Goal: Task Accomplishment & Management: Complete application form

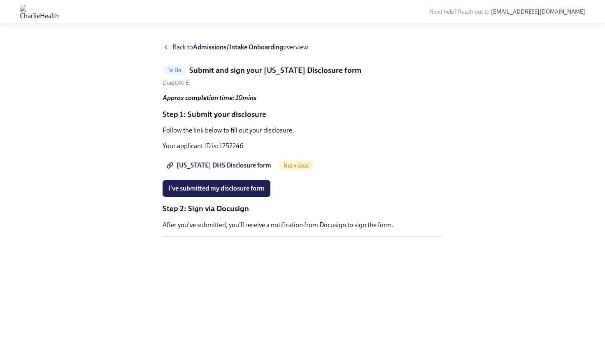
click at [308, 243] on button "Zoom image" at bounding box center [302, 243] width 280 height 0
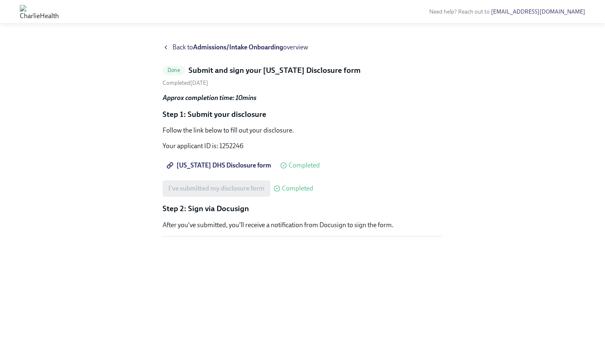
click at [252, 45] on strong "Admissions/Intake Onboarding" at bounding box center [238, 47] width 90 height 8
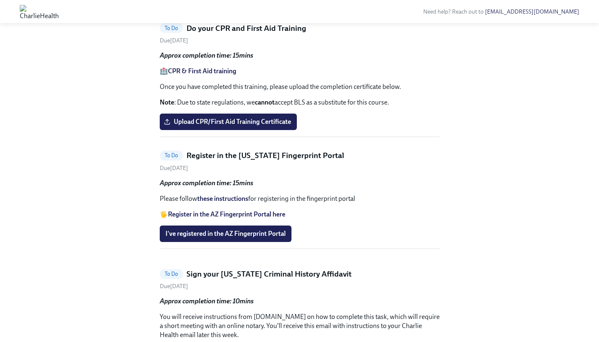
scroll to position [510, 0]
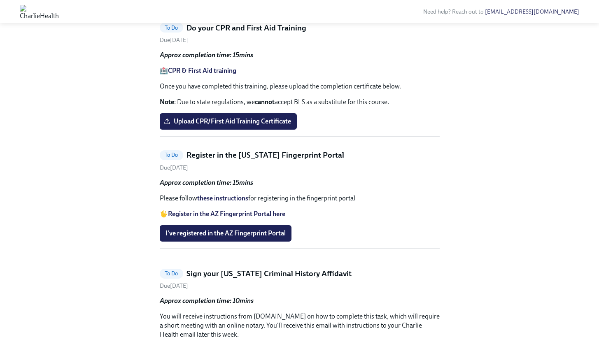
click at [225, 33] on h5 "Do your CPR and First Aid Training" at bounding box center [246, 28] width 120 height 11
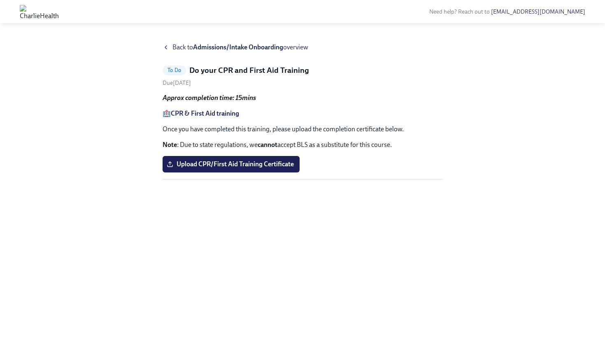
click at [225, 113] on strong "CPR & First Aid training" at bounding box center [205, 113] width 68 height 8
click at [164, 44] on icon at bounding box center [165, 47] width 7 height 7
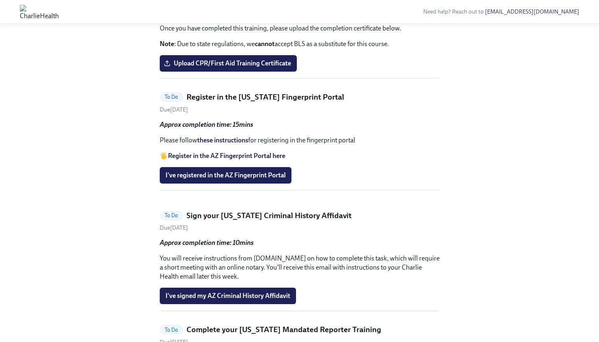
scroll to position [566, 0]
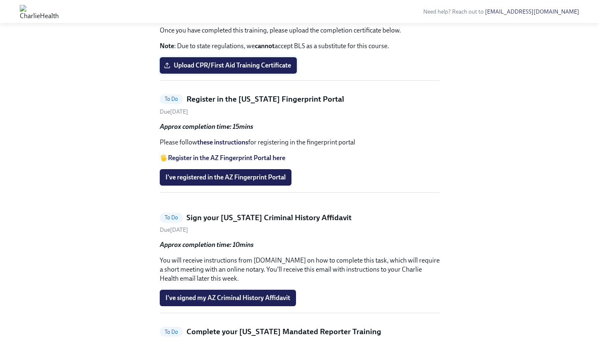
click at [248, 70] on span "Upload CPR/First Aid Training Certificate" at bounding box center [227, 65] width 125 height 8
click at [0, 0] on input "Upload CPR/First Aid Training Certificate" at bounding box center [0, 0] width 0 height 0
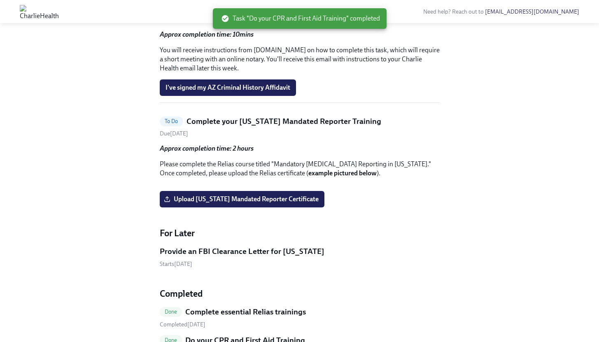
scroll to position [649, 0]
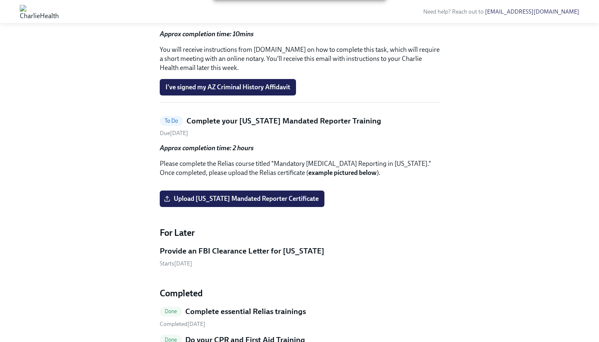
click at [188, 72] on p "You will receive instructions from [DOMAIN_NAME] on how to complete this task, …" at bounding box center [300, 58] width 280 height 27
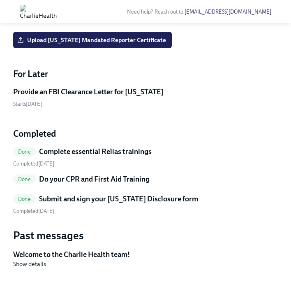
scroll to position [912, 0]
click at [105, 44] on span "Upload [US_STATE] Mandated Reporter Certificate" at bounding box center [92, 40] width 147 height 8
click at [0, 0] on input "Upload [US_STATE] Mandated Reporter Certificate" at bounding box center [0, 0] width 0 height 0
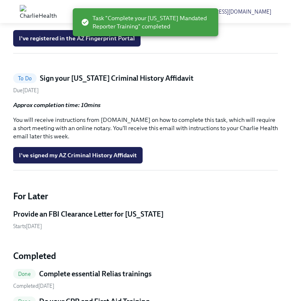
scroll to position [421, 0]
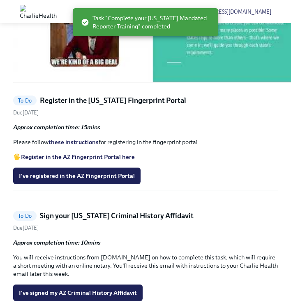
click at [71, 146] on link "these instructions" at bounding box center [74, 141] width 50 height 7
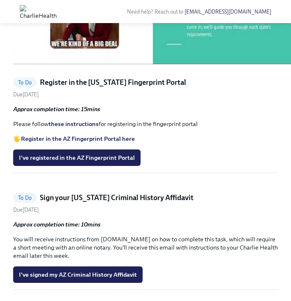
scroll to position [480, 0]
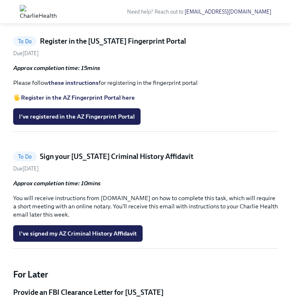
click at [72, 86] on link "these instructions" at bounding box center [74, 82] width 50 height 7
click at [80, 86] on link "these instructions" at bounding box center [74, 82] width 50 height 7
click at [44, 121] on span "I've registered in the AZ Fingerprint Portal" at bounding box center [77, 116] width 116 height 8
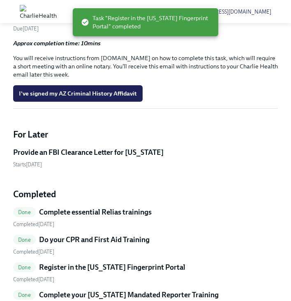
scroll to position [508, 0]
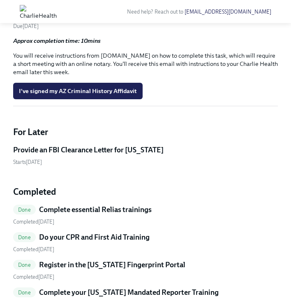
click at [60, 44] on strong "Approx completion time: 10mins" at bounding box center [57, 40] width 88 height 7
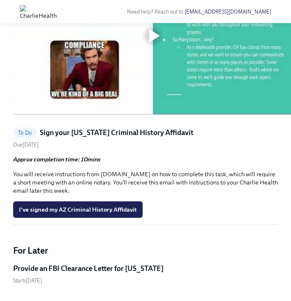
scroll to position [332, 0]
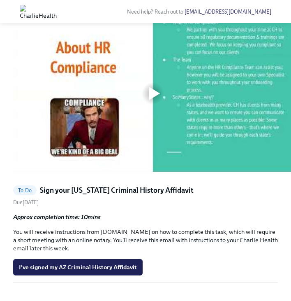
click at [150, 100] on div at bounding box center [154, 93] width 11 height 13
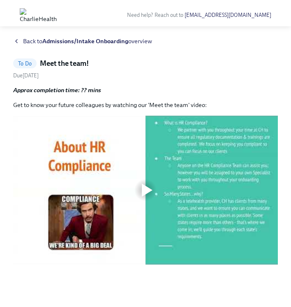
scroll to position [3, 0]
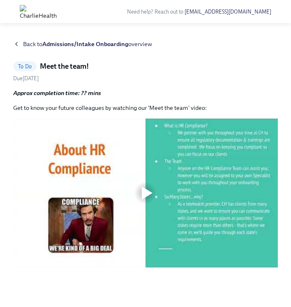
click at [145, 195] on div at bounding box center [147, 192] width 11 height 13
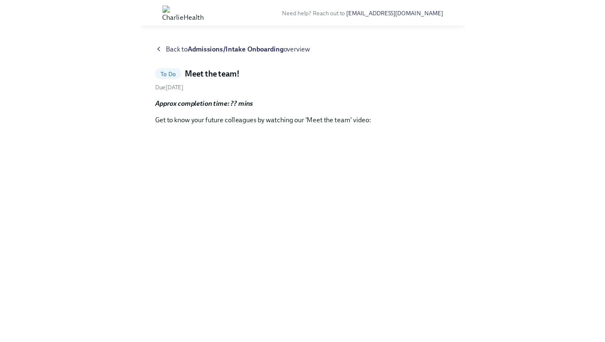
scroll to position [0, 0]
